Goal: Task Accomplishment & Management: Use online tool/utility

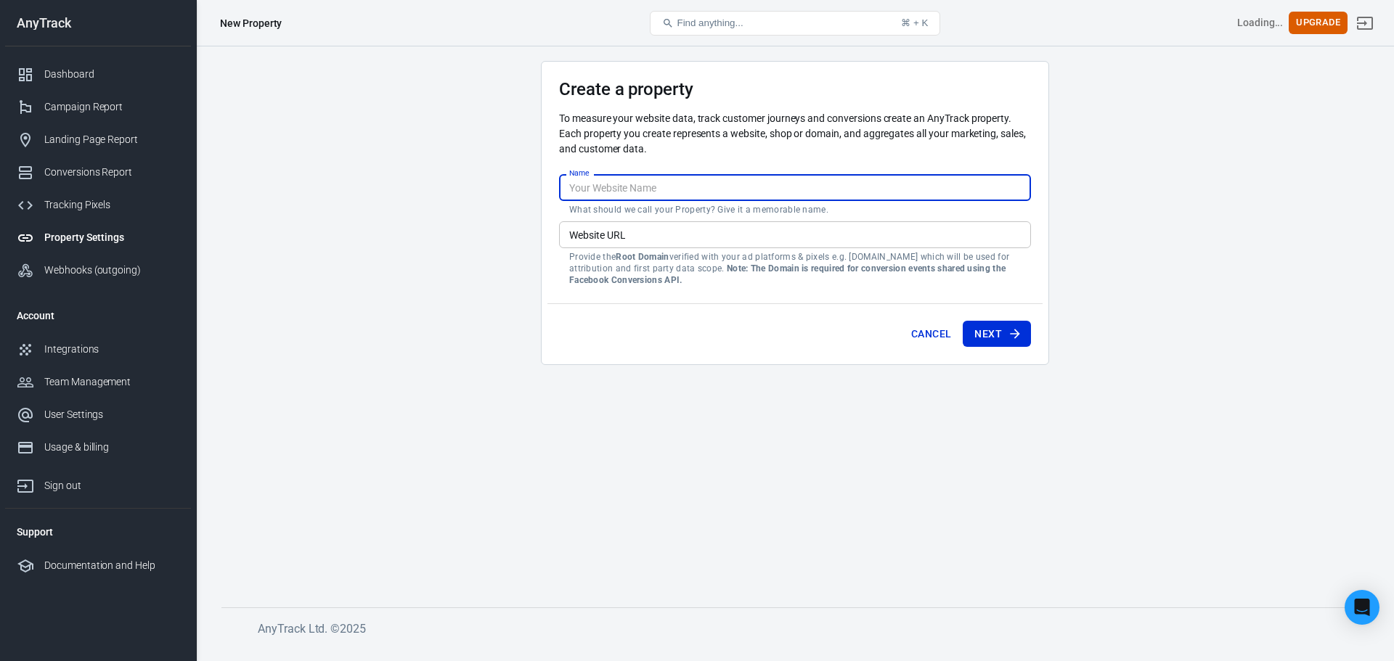
click at [769, 184] on input "Name" at bounding box center [795, 187] width 472 height 27
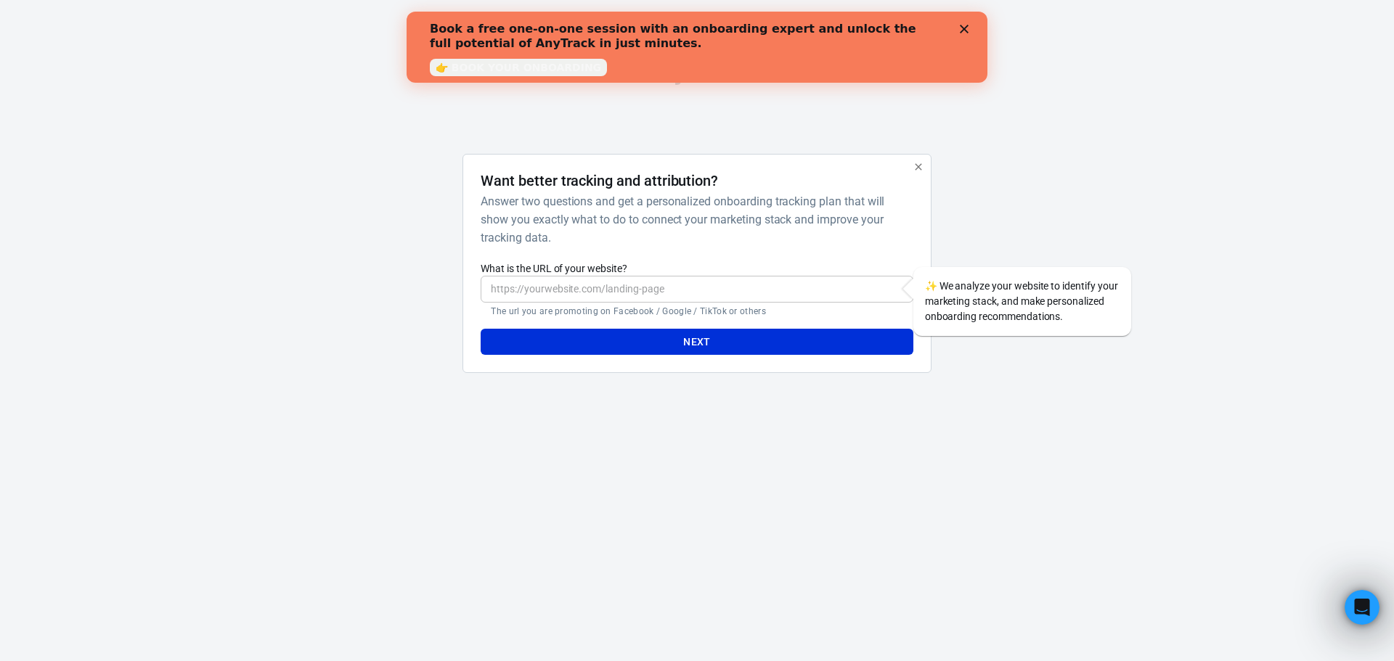
click at [548, 71] on link "👉 BOOK YOUR ONBOARDING" at bounding box center [518, 67] width 177 height 17
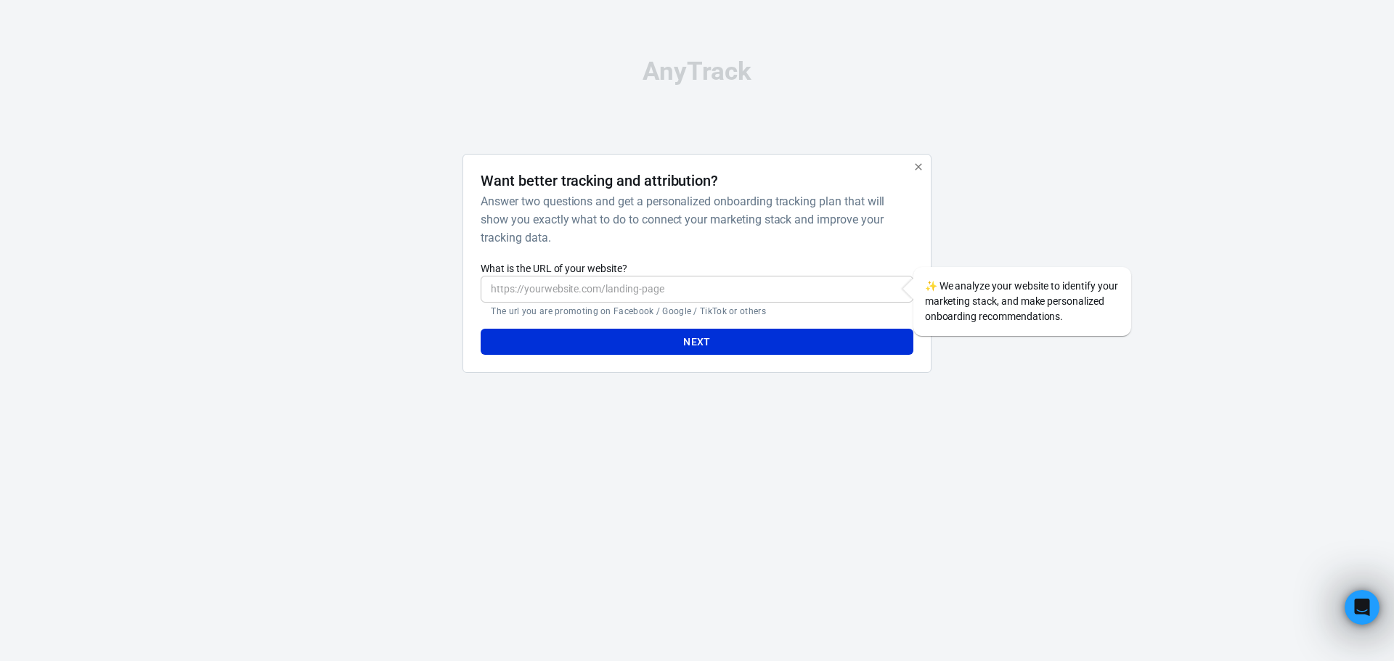
click at [629, 293] on input "What is the URL of your website?" at bounding box center [697, 289] width 432 height 27
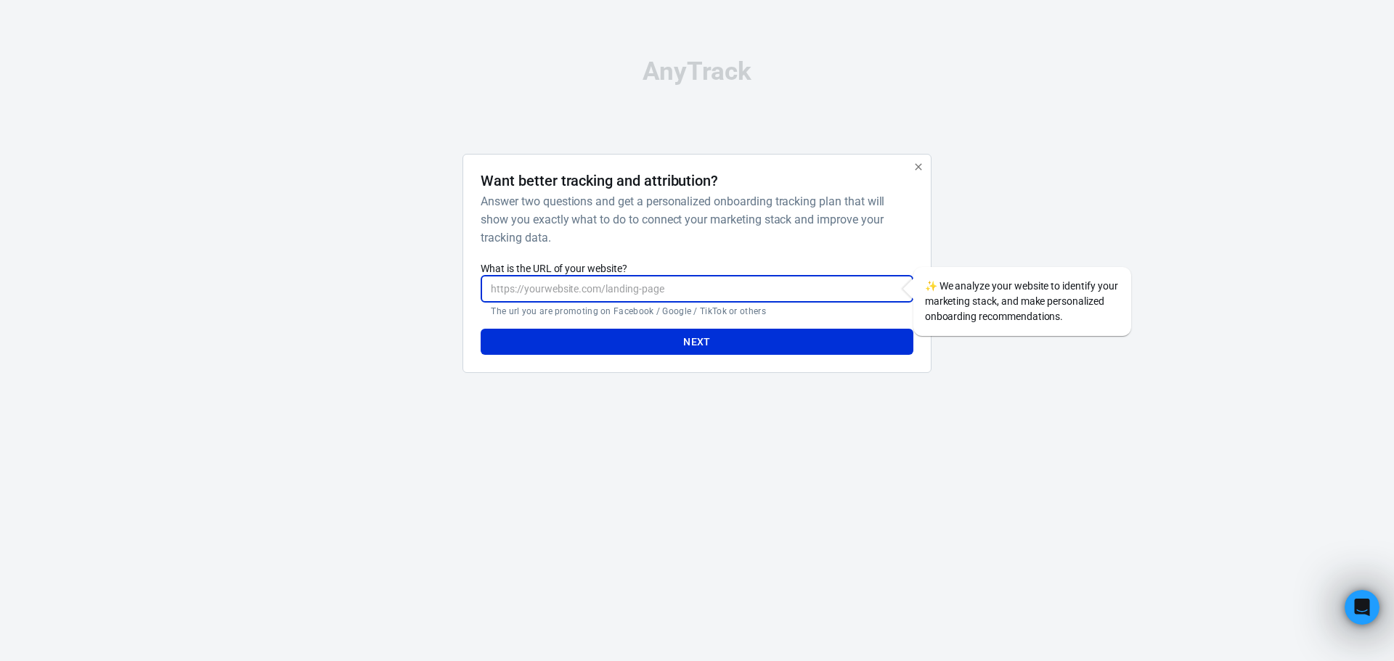
click at [759, 261] on label "What is the URL of your website?" at bounding box center [697, 268] width 432 height 15
click at [759, 276] on input "What is the URL of your website?" at bounding box center [697, 289] width 432 height 27
click at [770, 237] on h6 "Answer two questions and get a personalized onboarding tracking plan that will …" at bounding box center [694, 219] width 426 height 54
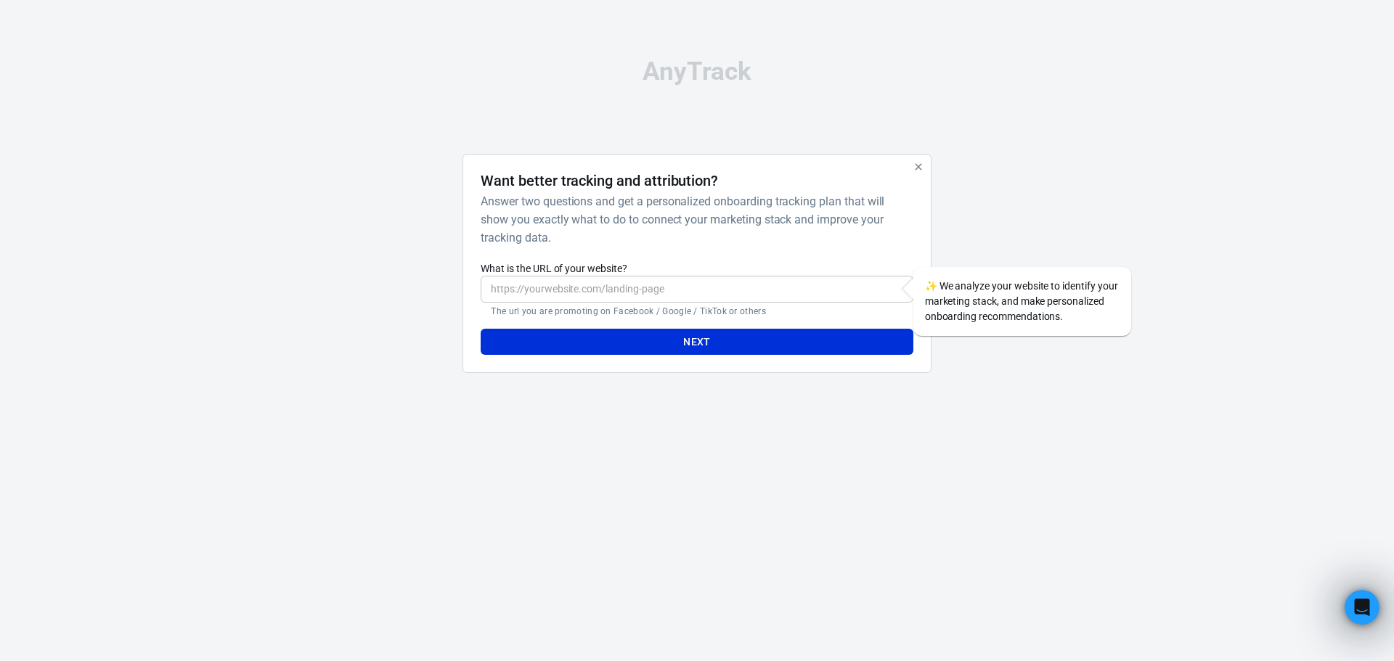
click at [804, 282] on input "What is the URL of your website?" at bounding box center [697, 289] width 432 height 27
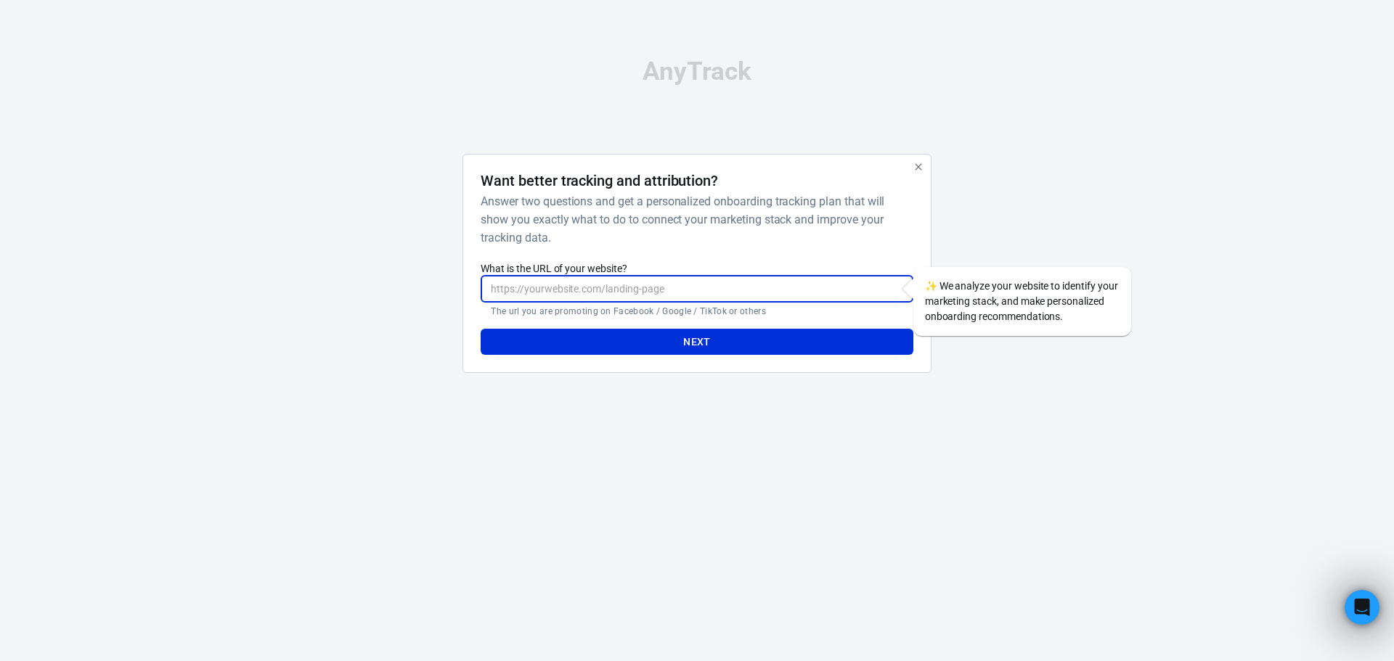
paste input "https://offers.smarterair.com.au/gold-coast-ducted-air-conditioning-deals/"
type input "https://offers.smarterair.com.au/gold-coast-ducted-air-conditioning-deals/"
click at [796, 340] on button "Next" at bounding box center [697, 342] width 432 height 27
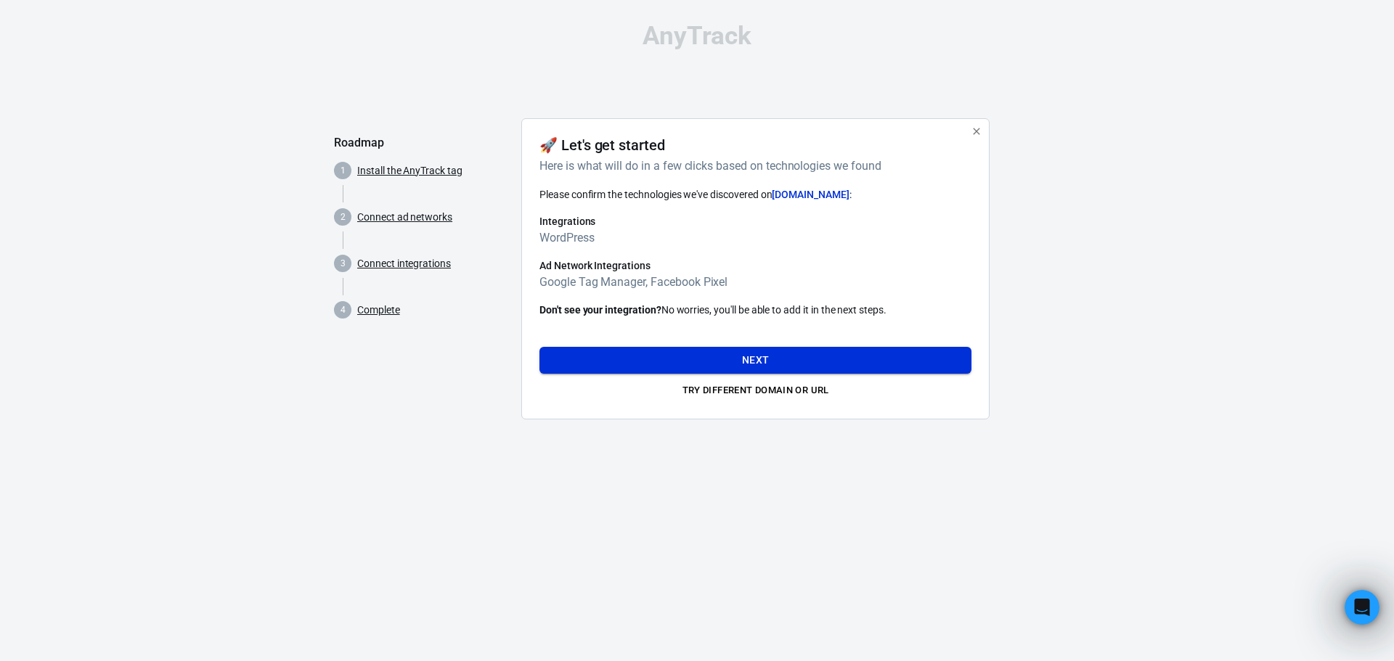
click at [762, 355] on button "Next" at bounding box center [755, 360] width 432 height 27
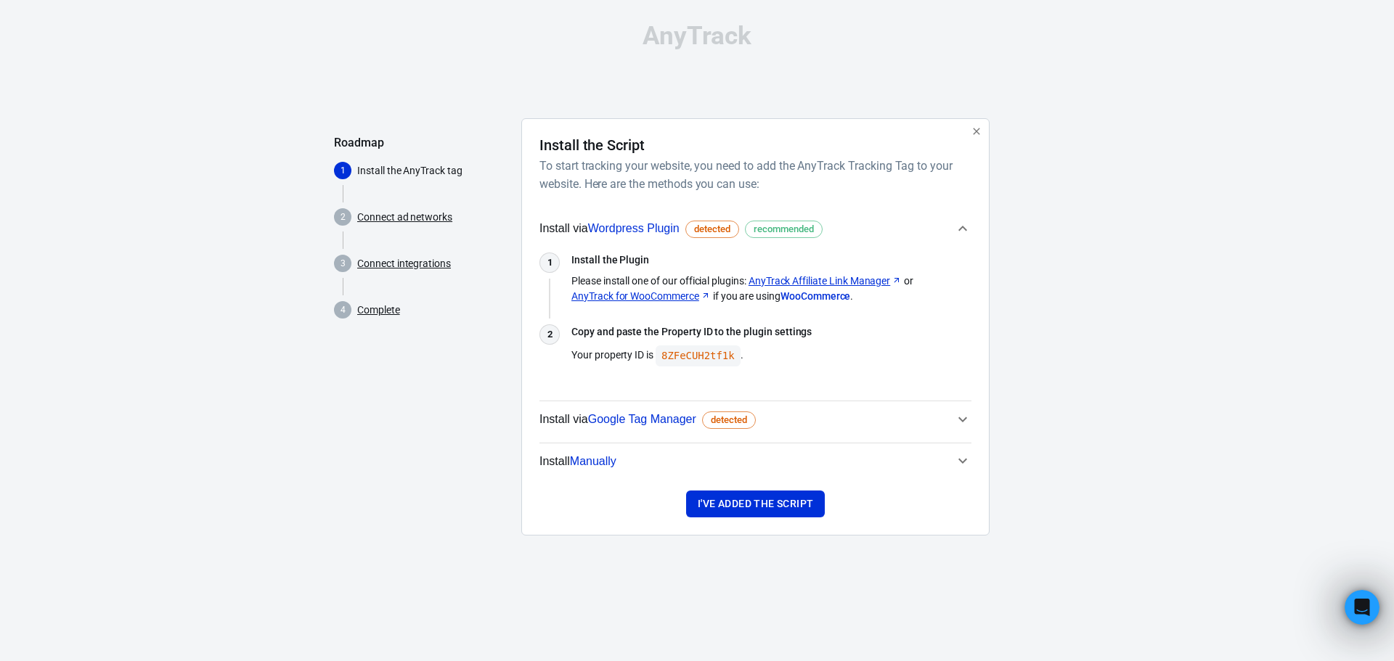
click at [958, 433] on button "Install via Google Tag Manager detected" at bounding box center [755, 420] width 432 height 36
